Goal: Task Accomplishment & Management: Manage account settings

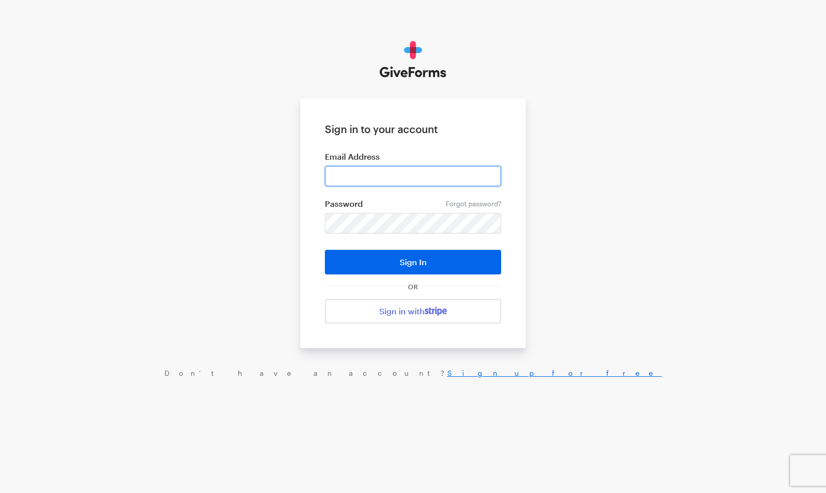
click at [359, 183] on input "email" at bounding box center [413, 176] width 176 height 20
type input "[EMAIL_ADDRESS][DOMAIN_NAME]"
click at [400, 176] on input "[EMAIL_ADDRESS][DOMAIN_NAME]" at bounding box center [413, 176] width 176 height 20
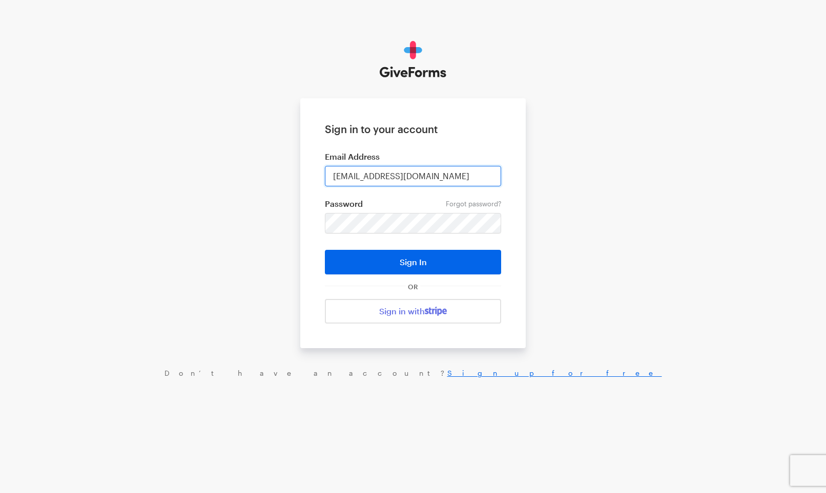
click at [400, 176] on input "[EMAIL_ADDRESS][DOMAIN_NAME]" at bounding box center [413, 176] width 176 height 20
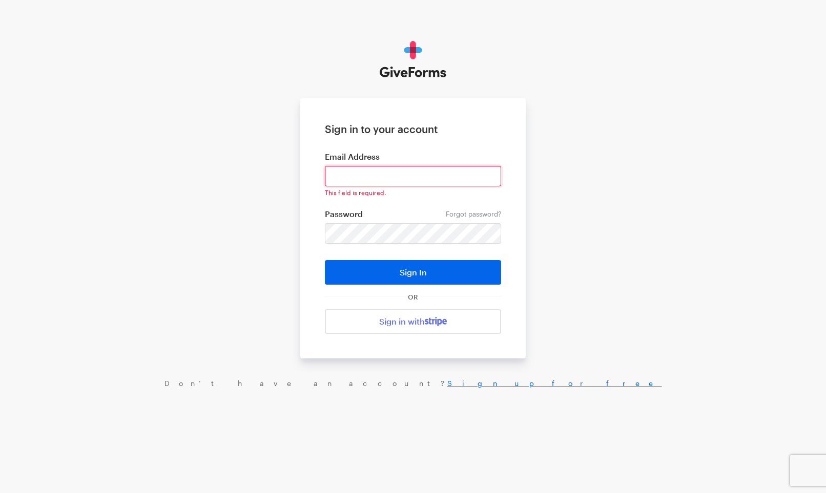
click at [400, 176] on input "email" at bounding box center [413, 176] width 176 height 20
type input "[PERSON_NAME][EMAIL_ADDRESS][DOMAIN_NAME]"
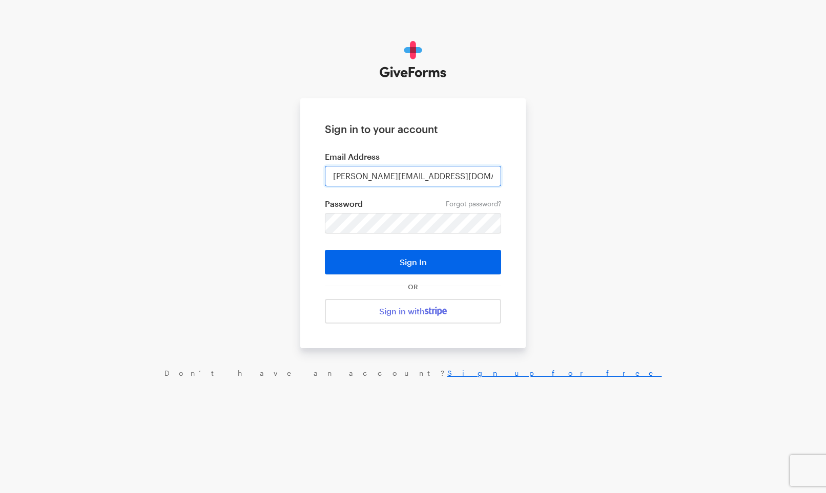
click at [408, 181] on input "[PERSON_NAME][EMAIL_ADDRESS][DOMAIN_NAME]" at bounding box center [413, 176] width 176 height 20
